Goal: Information Seeking & Learning: Learn about a topic

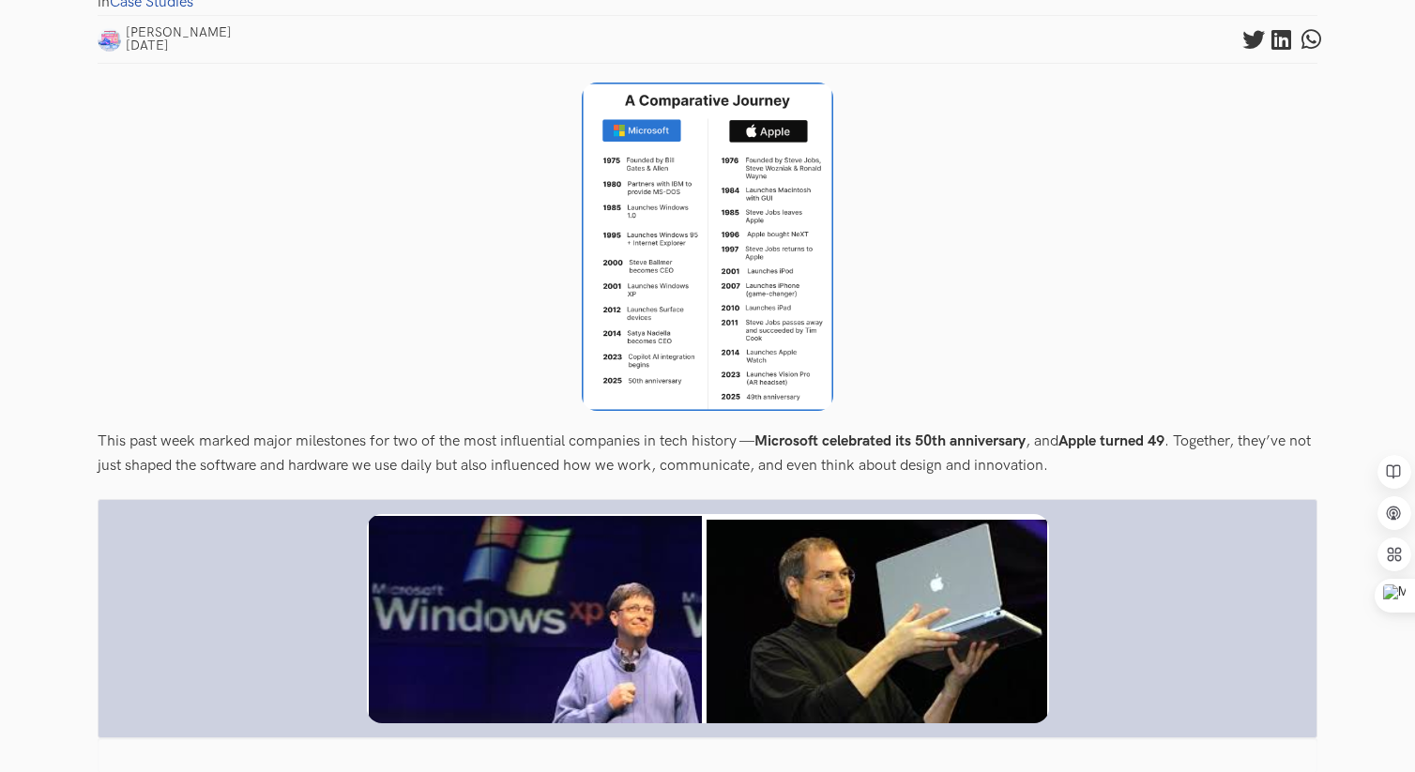
scroll to position [779, 0]
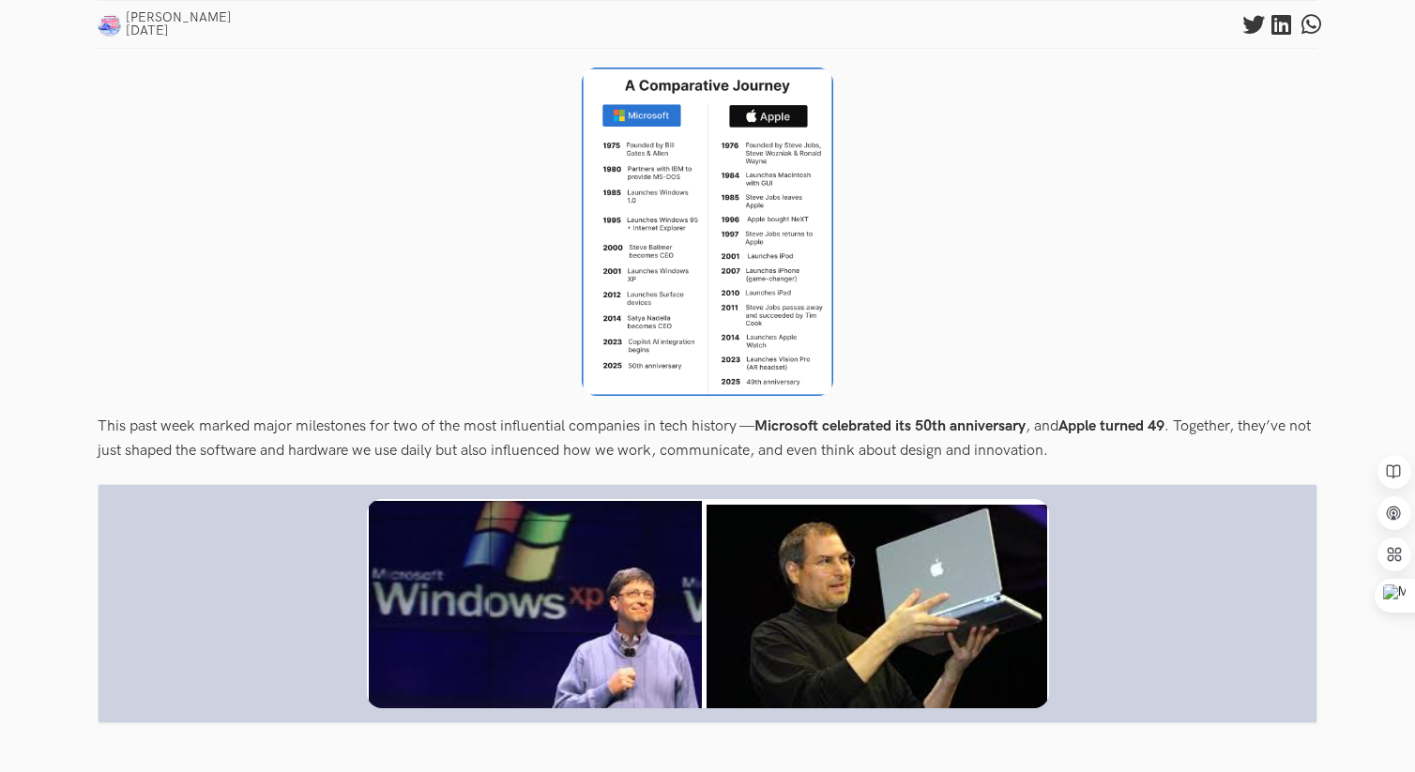
drag, startPoint x: 117, startPoint y: 168, endPoint x: 332, endPoint y: 166, distance: 214.8
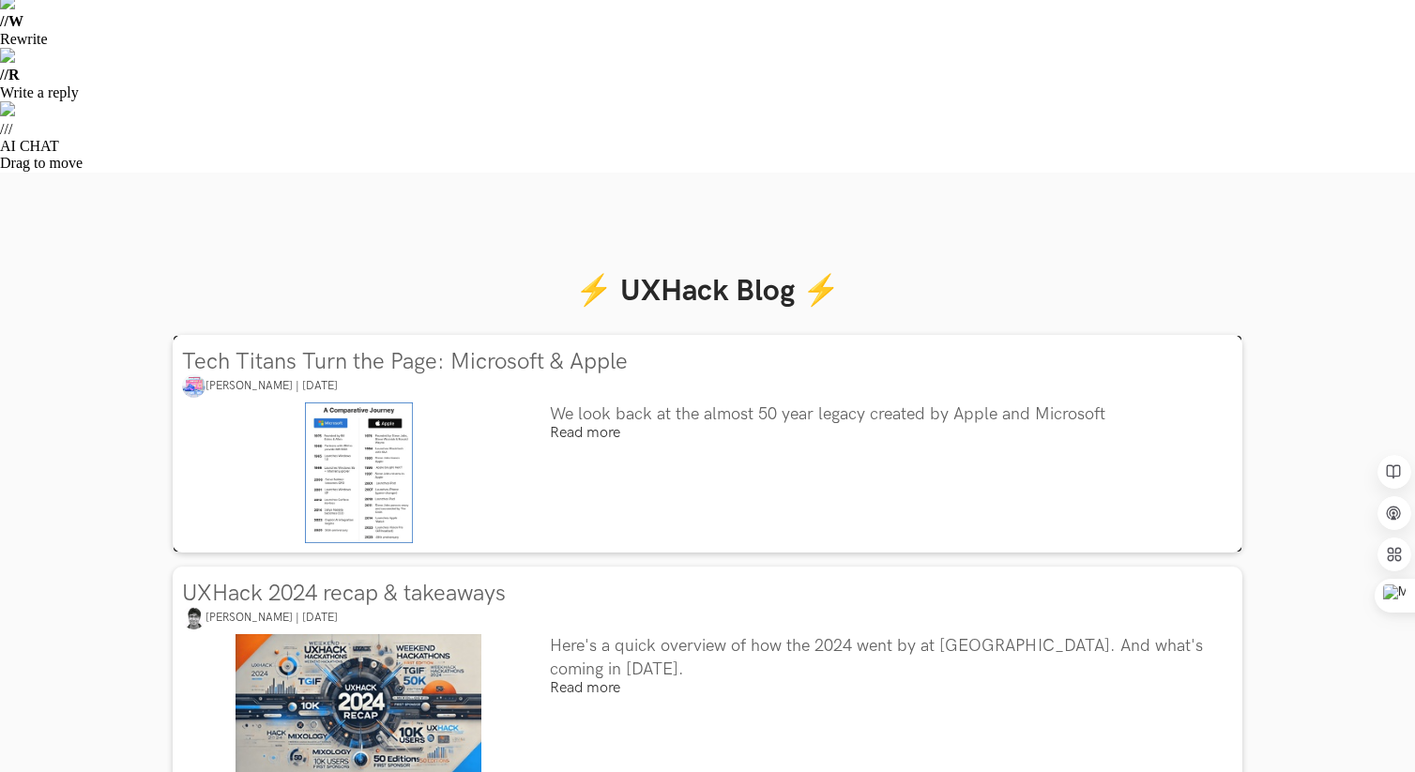
scroll to position [140, 0]
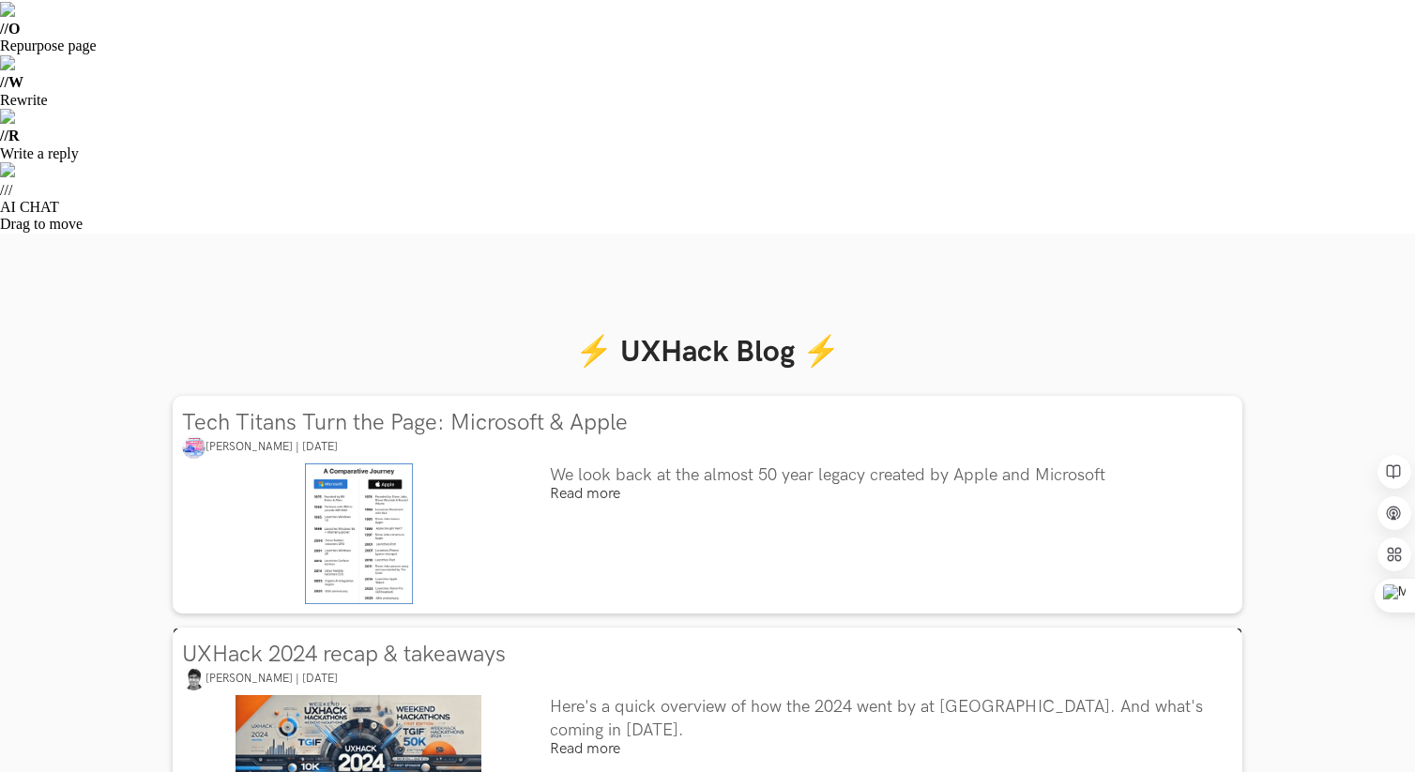
scroll to position [440, 0]
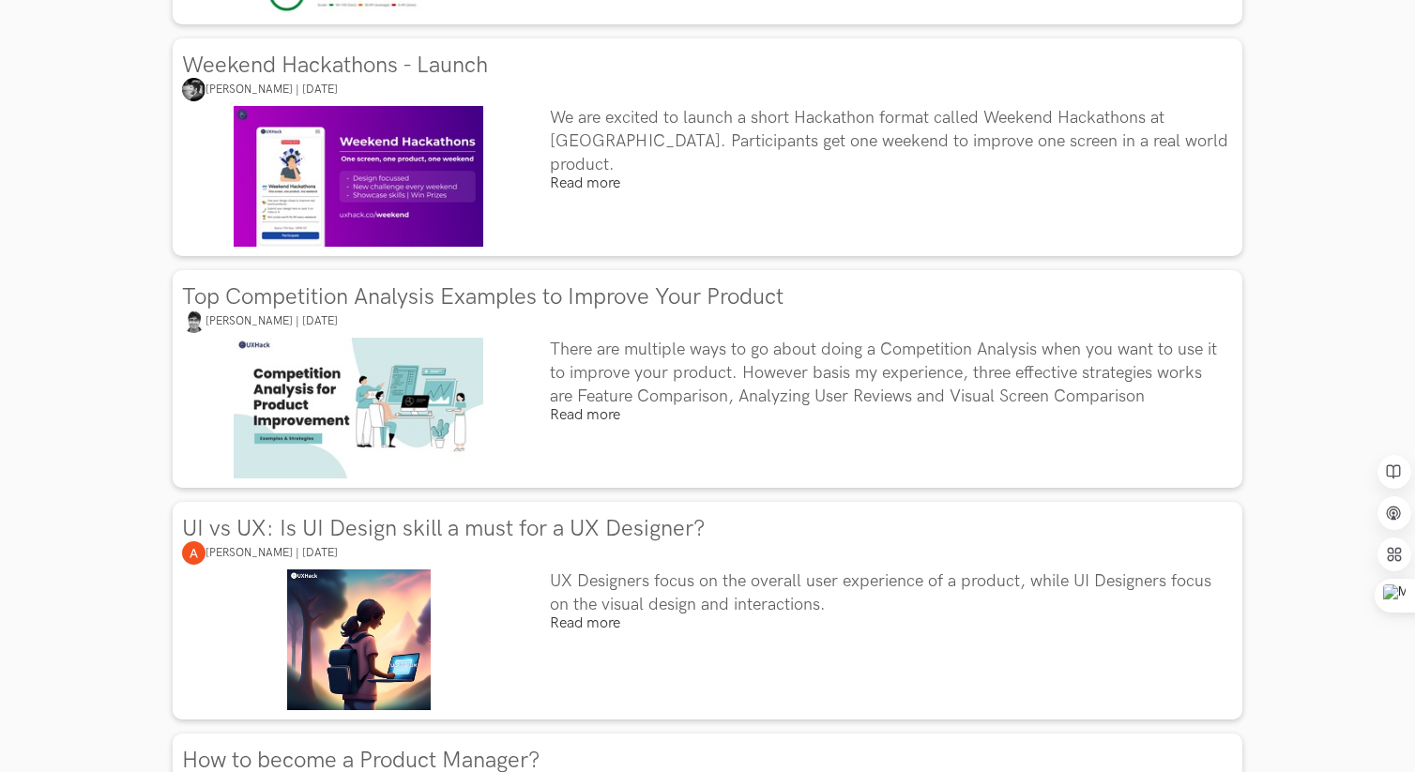
scroll to position [2108, 0]
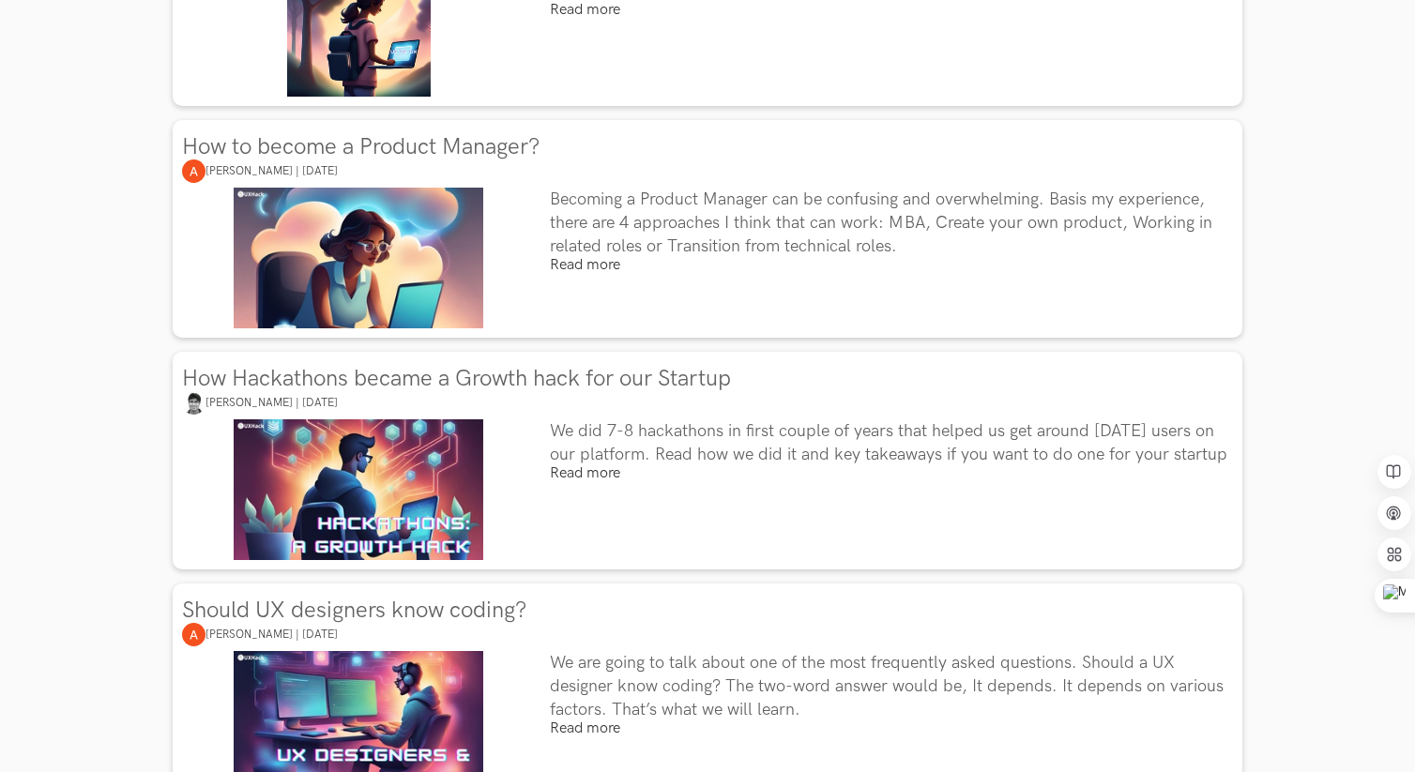
scroll to position [2567, 0]
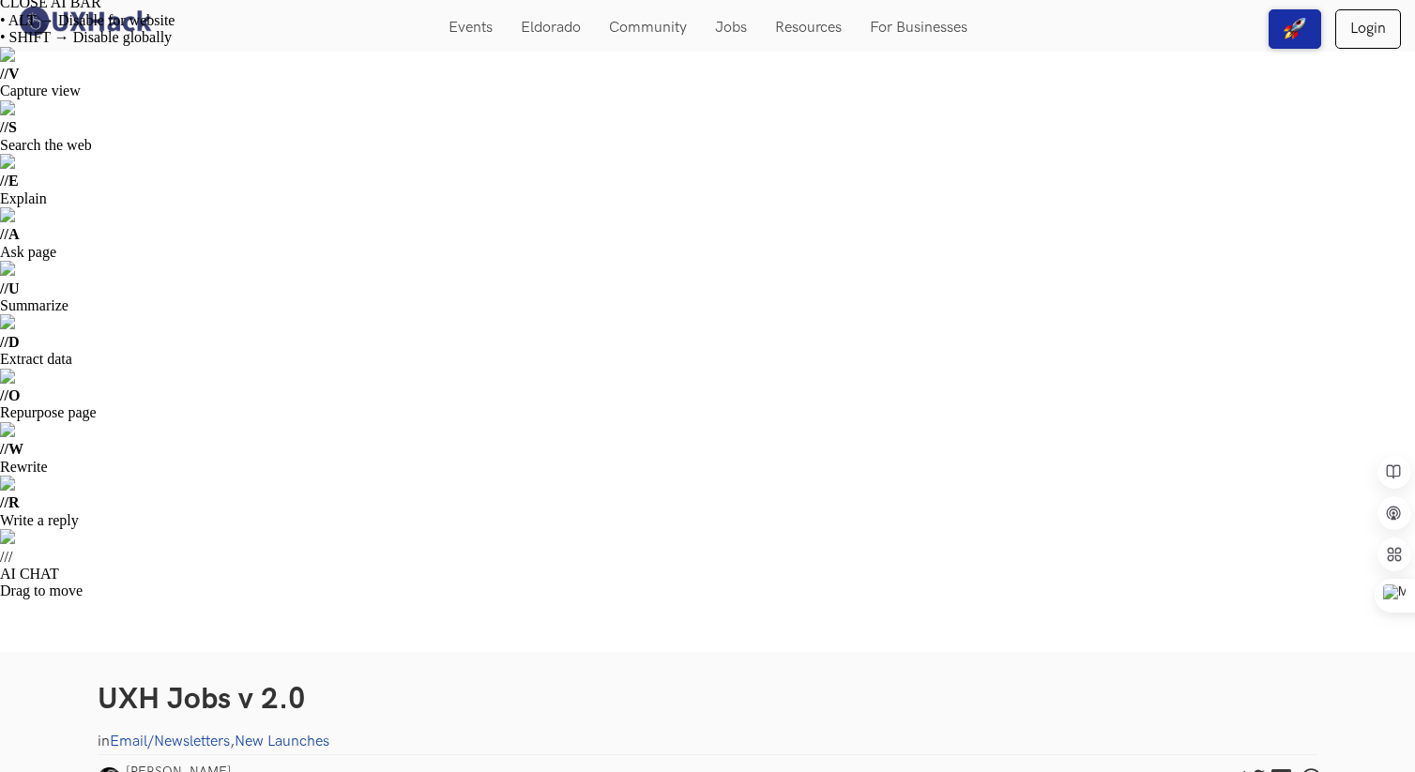
scroll to position [29, 0]
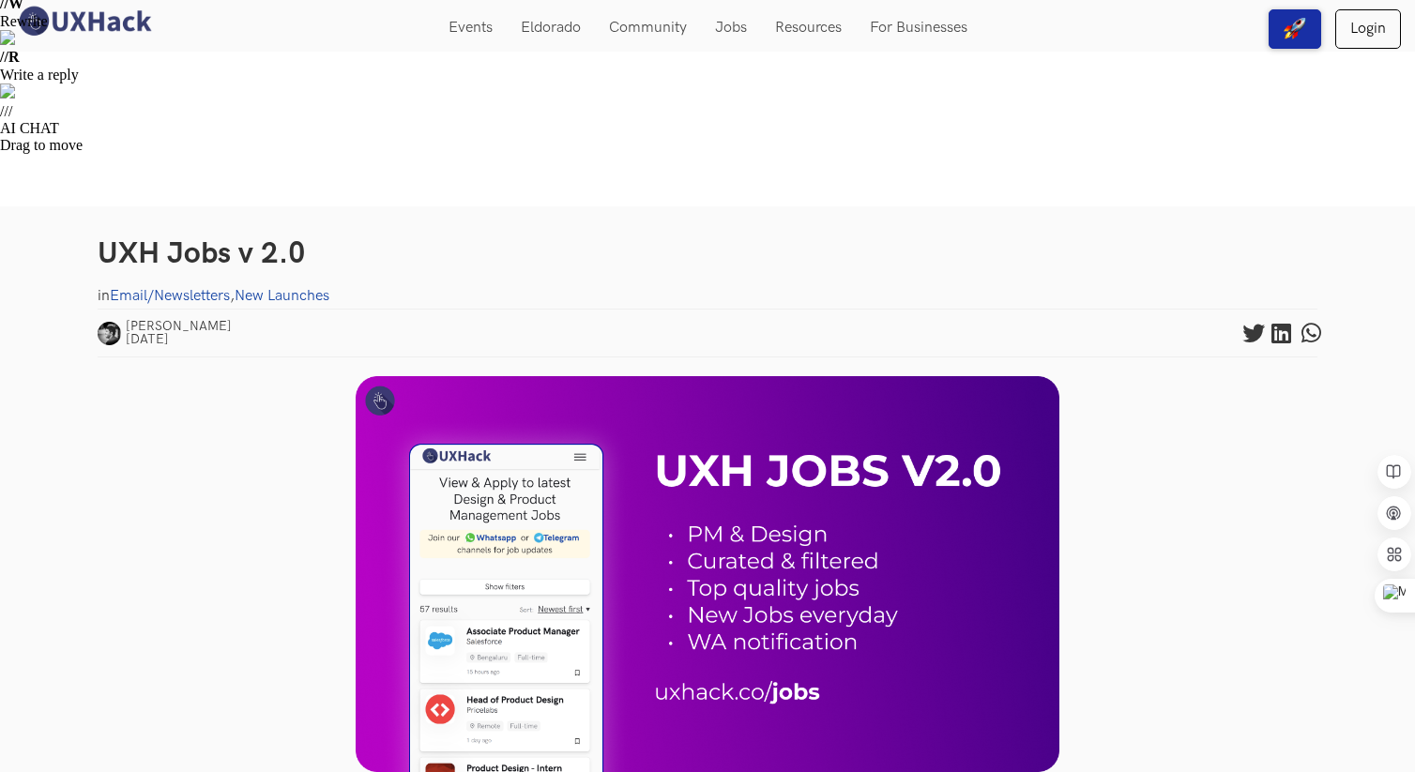
scroll to position [0, 0]
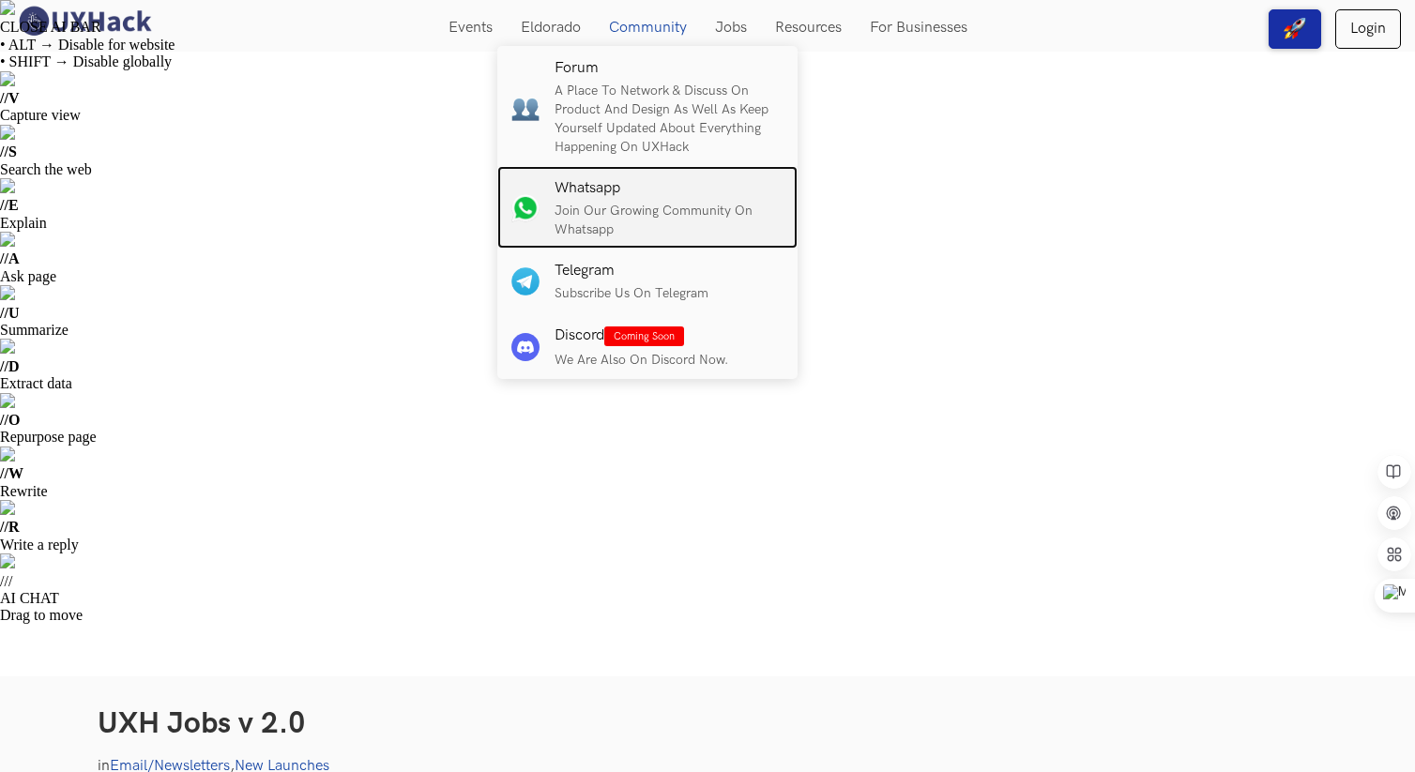
click at [609, 213] on p "Join our growing community on Whatsapp" at bounding box center [668, 221] width 229 height 38
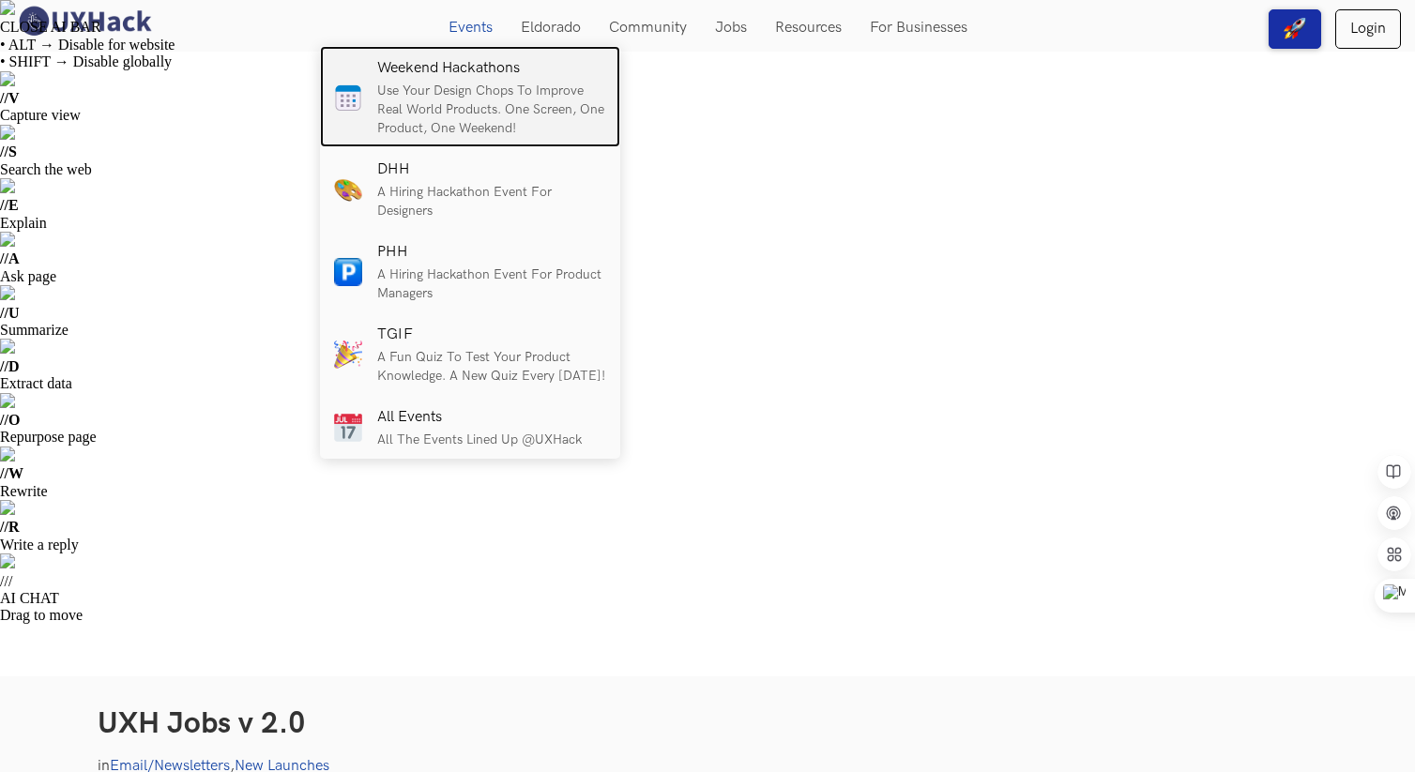
click at [479, 85] on p "Use your design chops to improve real world products. One screen, One product, …" at bounding box center [491, 110] width 229 height 56
